Goal: Contribute content

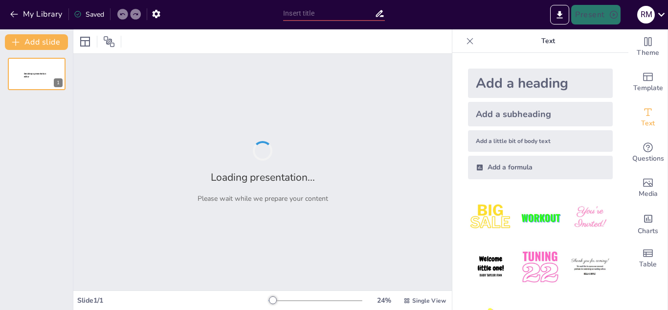
type input "Revolutionizing Asset Tracking: The Antara-Drishti AI Platform"
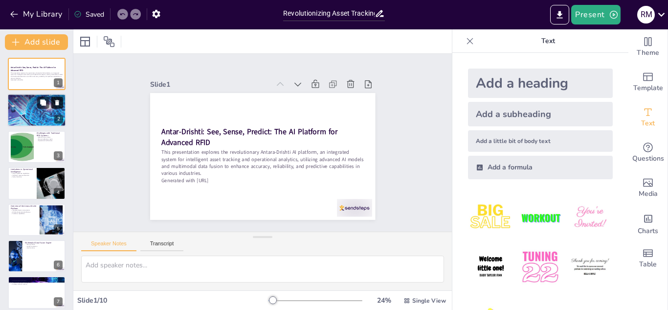
click at [56, 100] on icon at bounding box center [57, 102] width 7 height 7
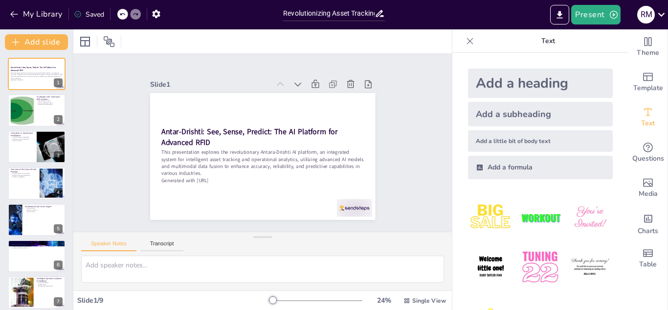
click at [123, 9] on div at bounding box center [122, 14] width 11 height 11
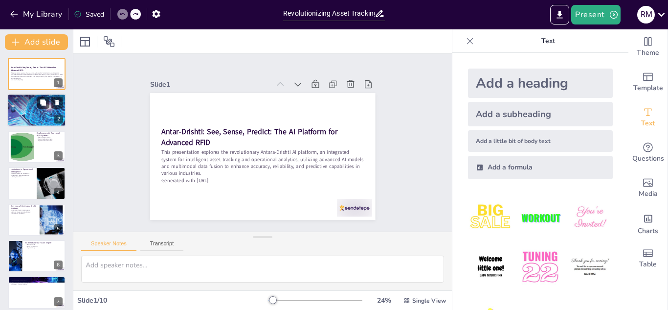
click at [35, 114] on div at bounding box center [36, 110] width 59 height 83
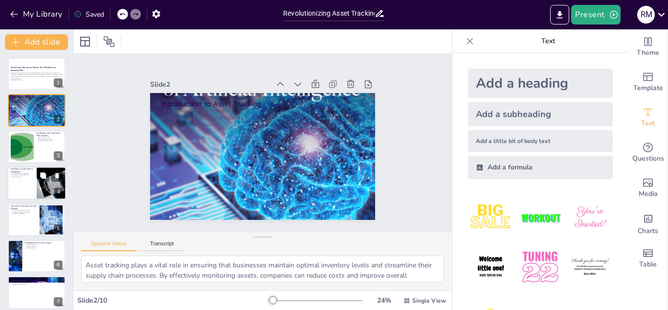
click at [40, 190] on div at bounding box center [51, 182] width 89 height 33
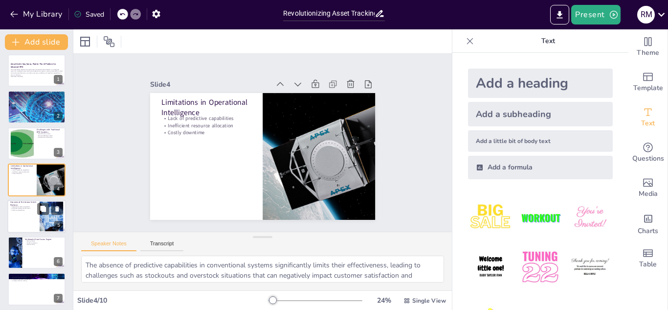
click at [29, 221] on div at bounding box center [36, 216] width 59 height 33
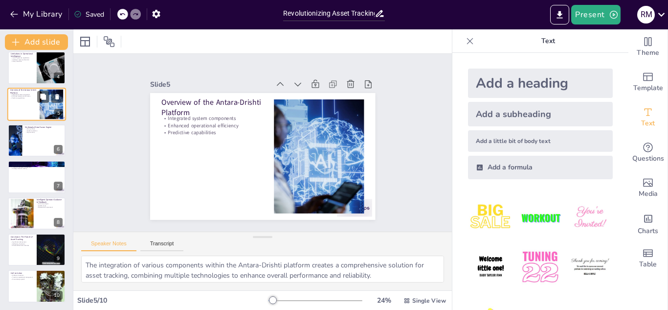
scroll to position [116, 0]
click at [24, 251] on div at bounding box center [36, 248] width 59 height 33
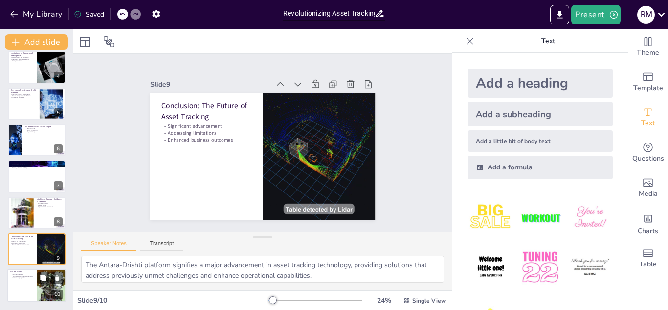
click at [15, 278] on p "Drive strategic growth" at bounding box center [21, 278] width 23 height 2
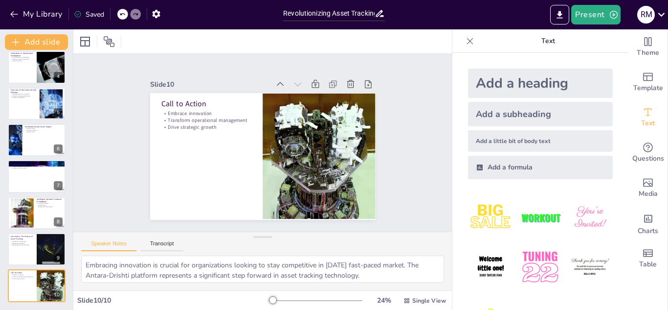
scroll to position [0, 0]
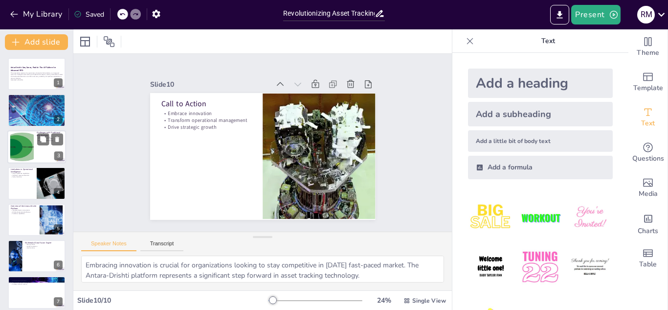
click at [29, 131] on div "Challenges with Traditional RFID Systems Read accuracy issues Manual calibratio…" at bounding box center [36, 146] width 59 height 33
type textarea "Read accuracy is a critical component of effective asset tracking. Stray and gh…"
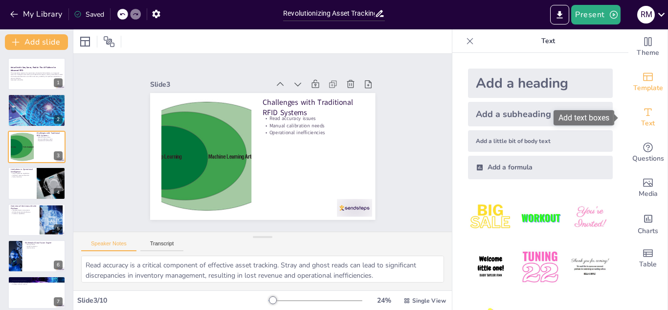
click at [643, 75] on icon "Add ready made slides" at bounding box center [648, 77] width 10 height 8
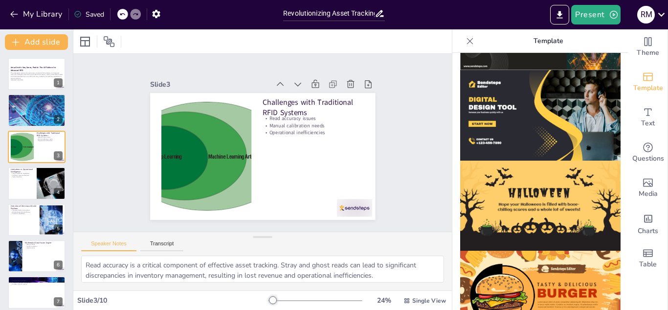
scroll to position [986, 0]
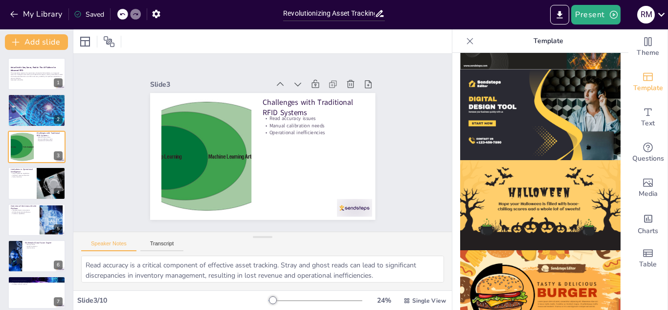
click at [514, 107] on img at bounding box center [540, 114] width 161 height 91
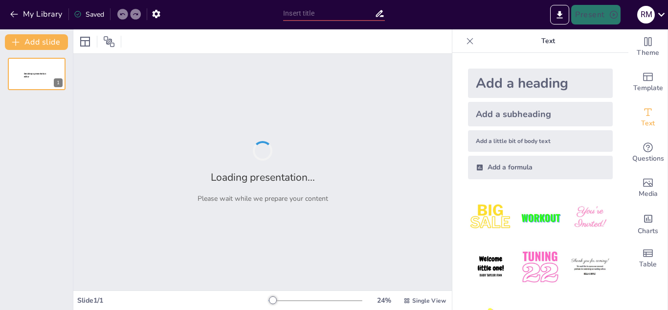
type input "Revolutionizing Asset Management: The Antar-Drishti AI Platform"
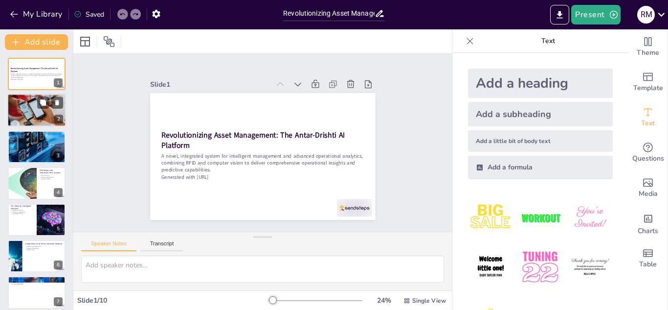
click at [16, 119] on div at bounding box center [36, 110] width 59 height 89
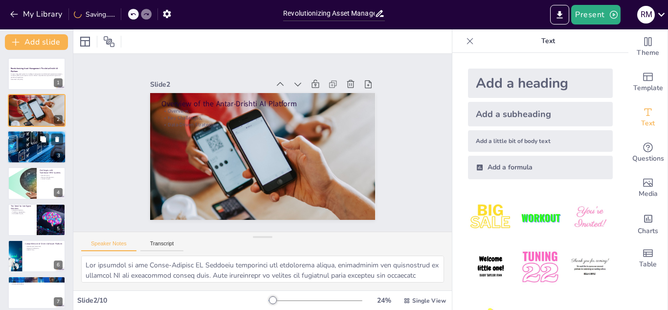
click at [32, 158] on div at bounding box center [36, 146] width 59 height 39
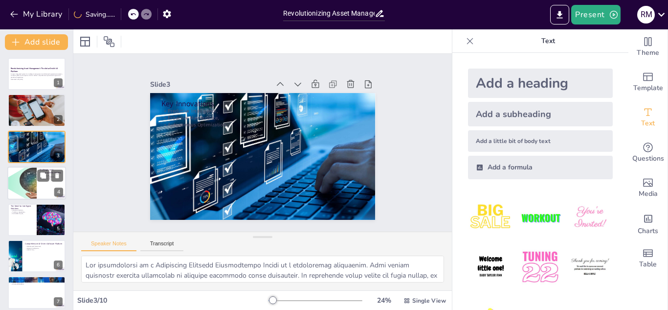
click at [26, 183] on div at bounding box center [21, 182] width 63 height 33
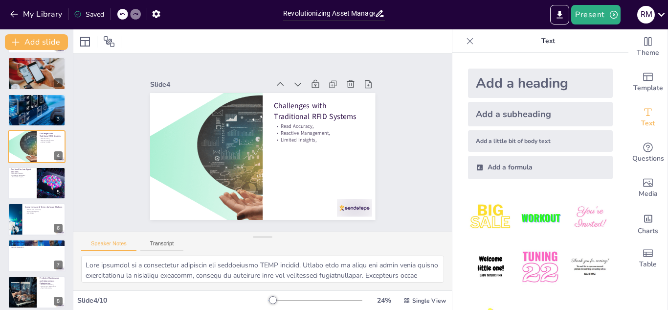
scroll to position [52, 0]
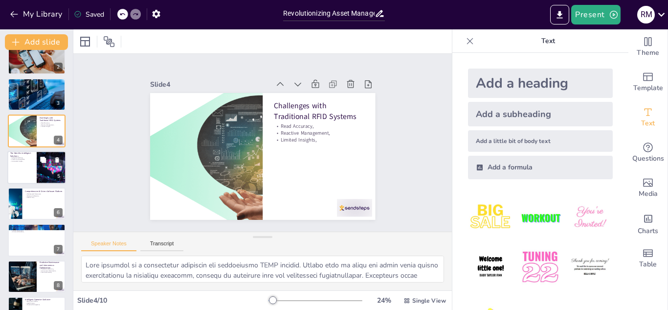
click at [14, 175] on div at bounding box center [36, 167] width 59 height 33
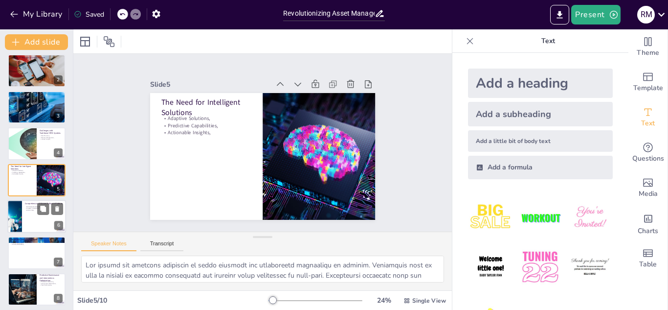
click at [28, 224] on div at bounding box center [36, 216] width 59 height 33
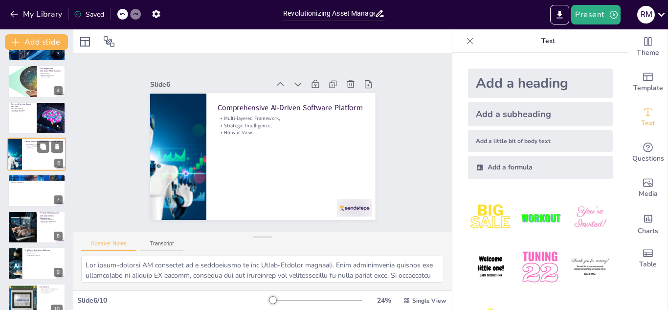
scroll to position [116, 0]
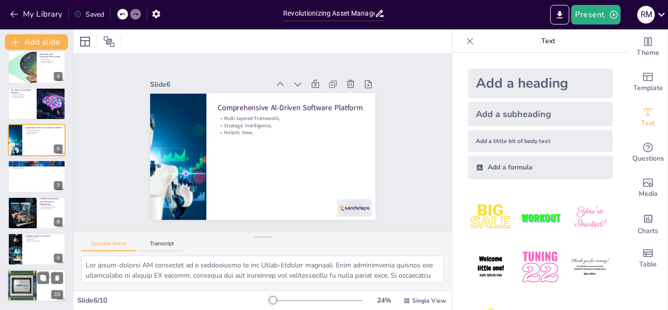
click at [23, 271] on div at bounding box center [22, 285] width 59 height 33
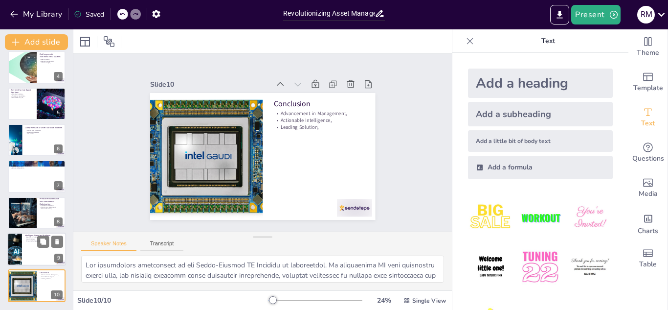
click at [23, 253] on div at bounding box center [36, 248] width 59 height 33
type textarea "Real-time prompts play a crucial role in enhancing operator interaction with th…"
